Goal: Check status: Check status

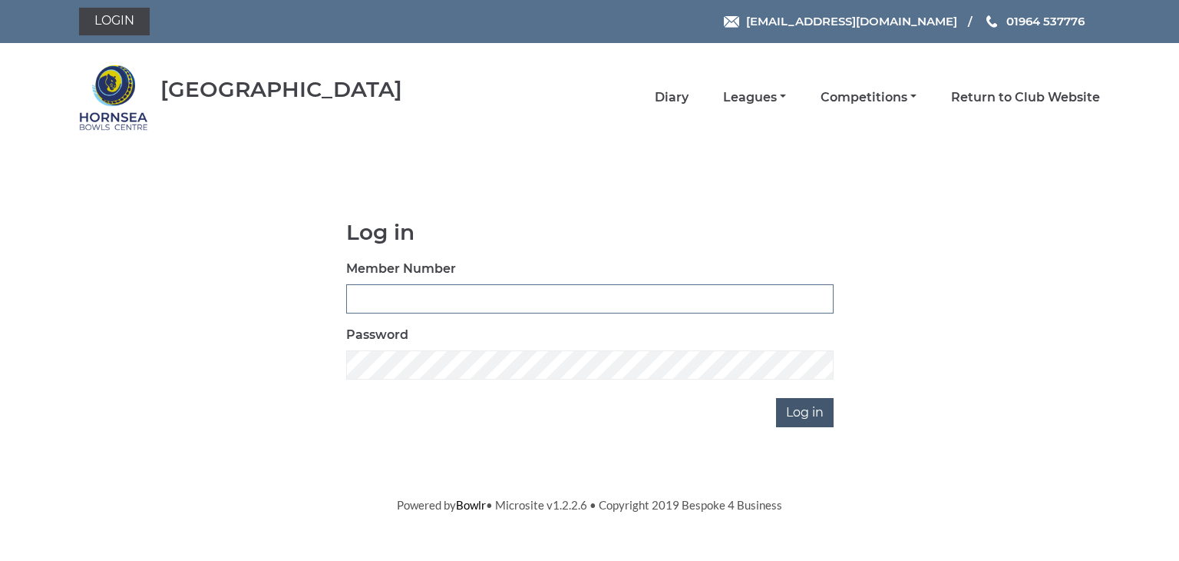
type input "0902"
click at [810, 410] on input "Log in" at bounding box center [805, 412] width 58 height 29
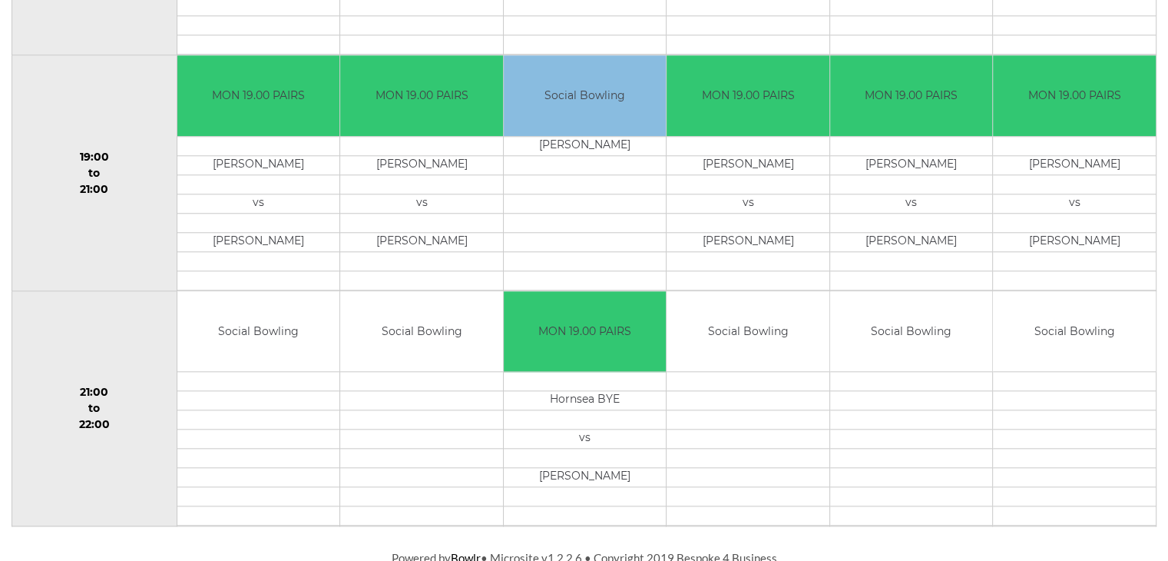
scroll to position [1478, 0]
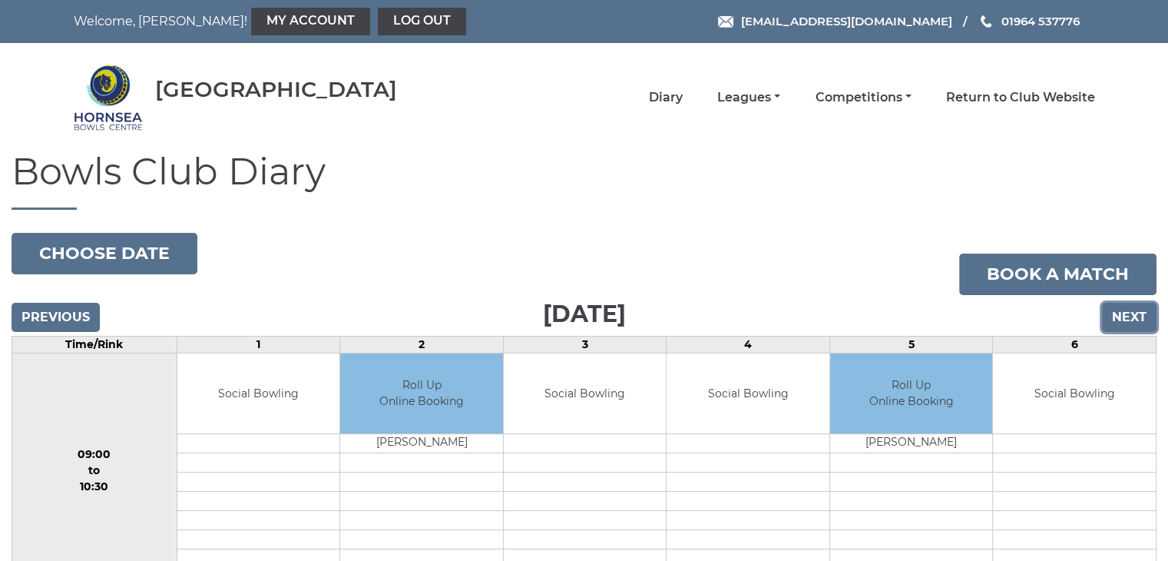
click at [1130, 318] on input "Next" at bounding box center [1129, 317] width 55 height 29
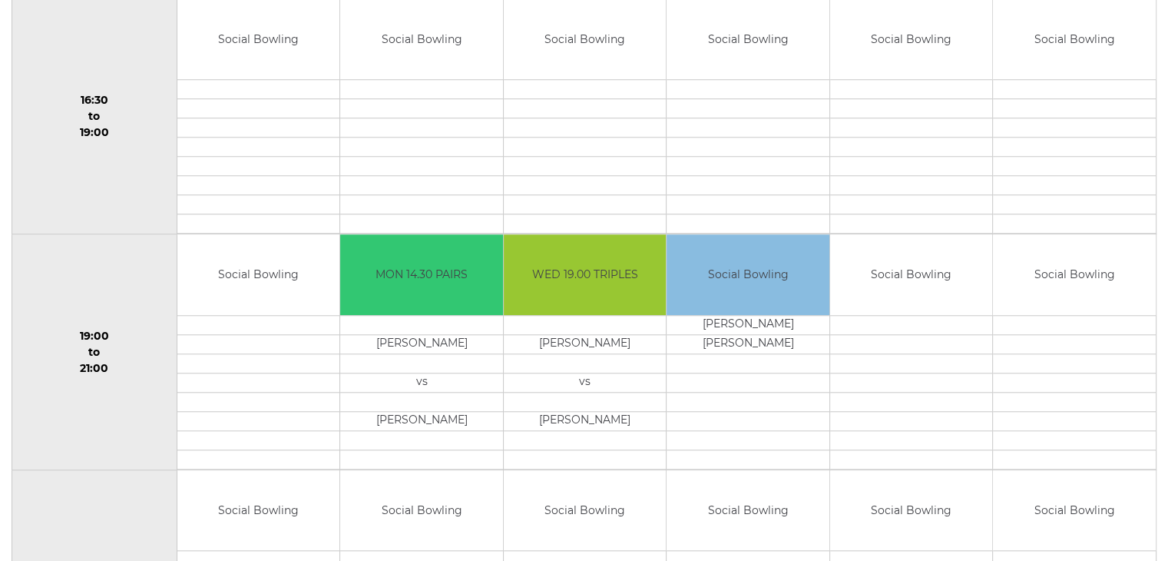
scroll to position [1305, 0]
